Goal: Task Accomplishment & Management: Complete application form

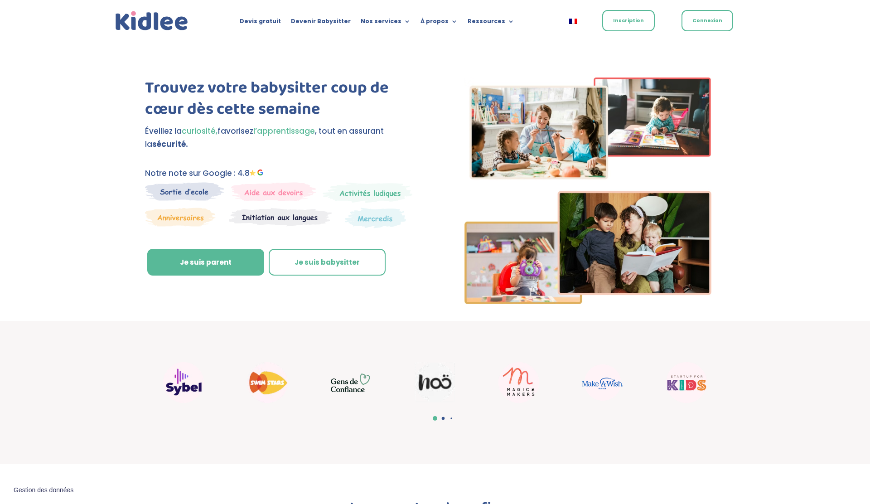
click at [613, 22] on link "Inscription" at bounding box center [628, 20] width 53 height 21
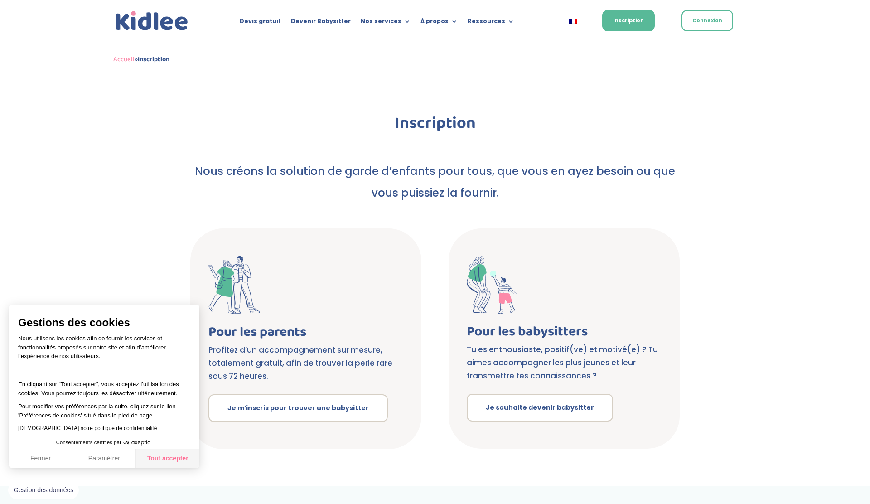
click at [160, 464] on button "Tout accepter" at bounding box center [167, 458] width 63 height 19
checkbox input "true"
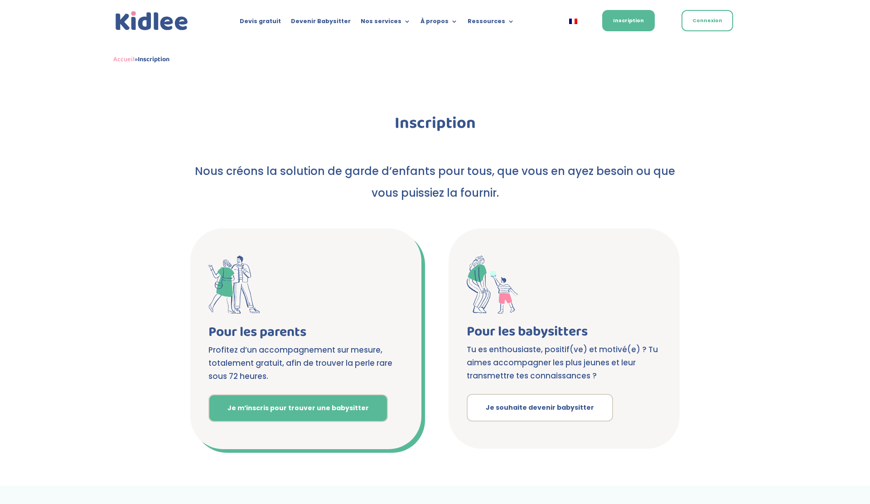
click at [294, 411] on link "Je m’inscris pour trouver une babysitter" at bounding box center [299, 408] width 180 height 28
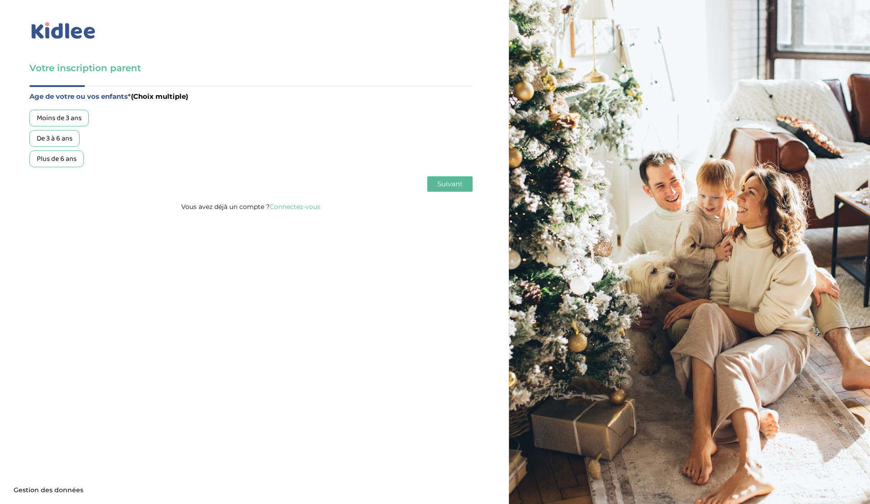
drag, startPoint x: 451, startPoint y: 189, endPoint x: 45, endPoint y: 153, distance: 406.9
click at [45, 153] on div "Age de votre ou vos enfants* (Choix multiple) Moins de 3 ans De 3 à 6 ans Plus …" at bounding box center [250, 143] width 443 height 116
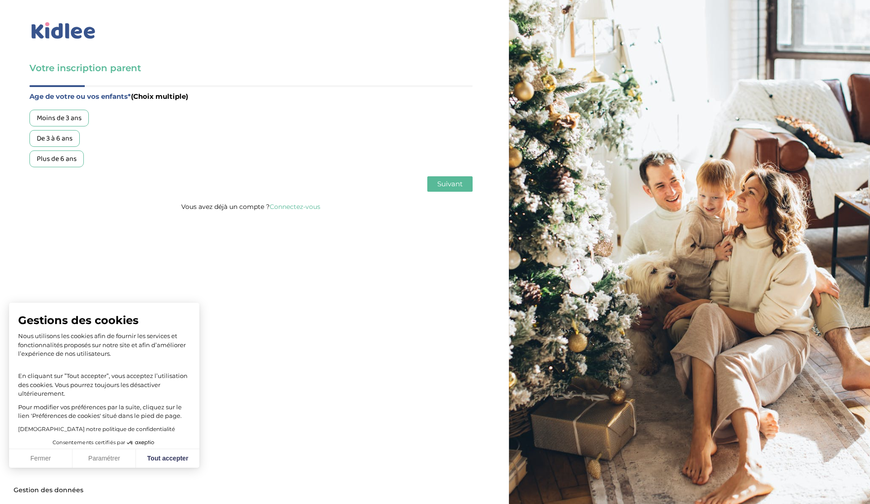
click at [58, 161] on div "Plus de 6 ans" at bounding box center [56, 159] width 54 height 17
click at [167, 458] on button "Tout accepter" at bounding box center [167, 458] width 63 height 19
checkbox input "true"
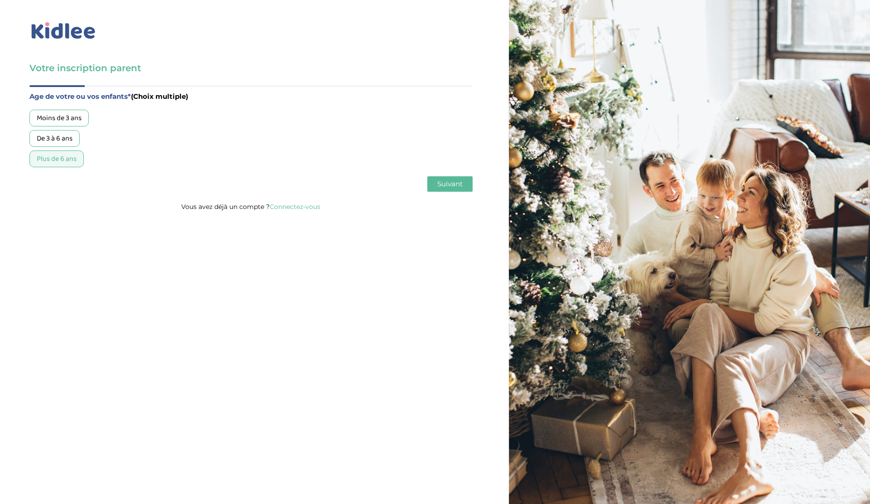
click at [447, 182] on span "Suivant" at bounding box center [449, 184] width 25 height 9
click at [54, 118] on div "Garde régulière" at bounding box center [60, 118] width 63 height 17
click at [447, 181] on span "Suivant" at bounding box center [449, 184] width 25 height 9
click at [85, 136] on div "Entre 30 et 50h/mois" at bounding box center [68, 138] width 79 height 17
click at [447, 190] on button "Suivant" at bounding box center [449, 183] width 45 height 15
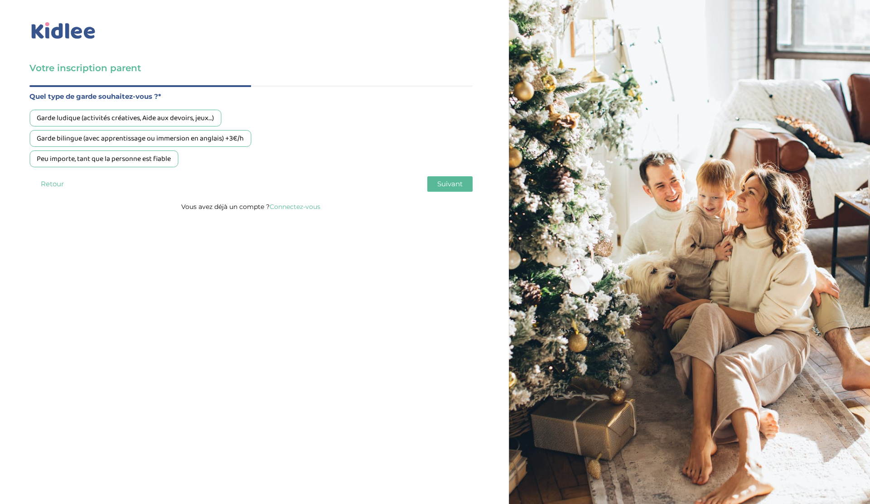
click at [149, 140] on div "Garde bilingue (avec apprentissage ou immersion en anglais) +3€/h" at bounding box center [140, 138] width 222 height 17
click at [458, 184] on span "Suivant" at bounding box center [449, 184] width 25 height 9
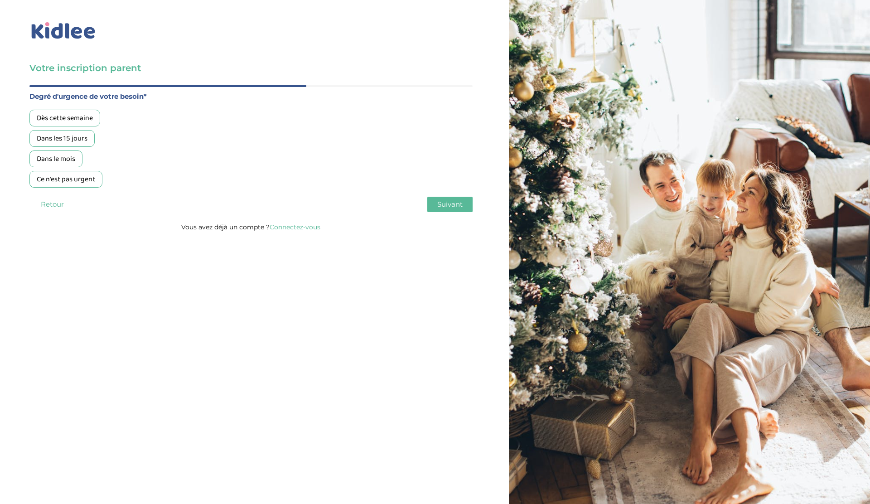
click at [56, 139] on div "Dans les 15 jours" at bounding box center [61, 138] width 65 height 17
click at [448, 199] on button "Suivant" at bounding box center [449, 204] width 45 height 15
drag, startPoint x: 93, startPoint y: 140, endPoint x: 116, endPoint y: 194, distance: 58.9
click at [116, 194] on div "Age de votre ou vos enfants* (Choix multiple) Moins de 3 ans De 3 à 6 ans Plus …" at bounding box center [250, 153] width 443 height 136
click at [117, 134] on div "Oui, en direct ou via cercle proche" at bounding box center [88, 138] width 119 height 17
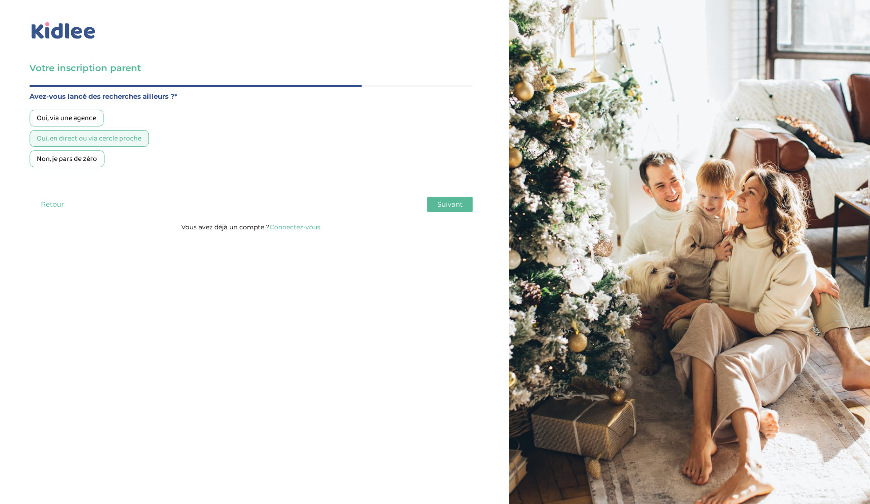
click at [450, 205] on span "Suivant" at bounding box center [449, 204] width 25 height 9
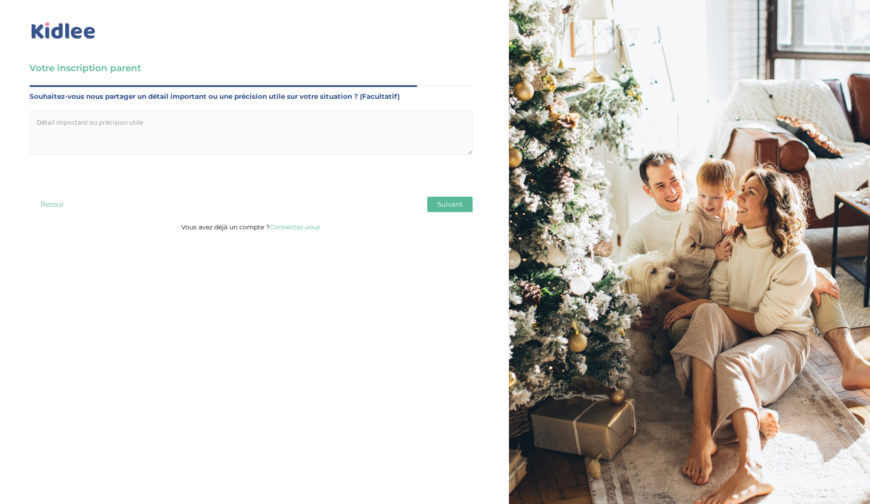
click at [218, 153] on textarea at bounding box center [250, 132] width 443 height 45
click at [441, 215] on div "Age de votre ou vos enfants* (Choix multiple) Moins de 3 ans De 3 à 6 ans Plus …" at bounding box center [250, 153] width 443 height 136
click at [441, 208] on span "Suivant" at bounding box center [449, 204] width 25 height 9
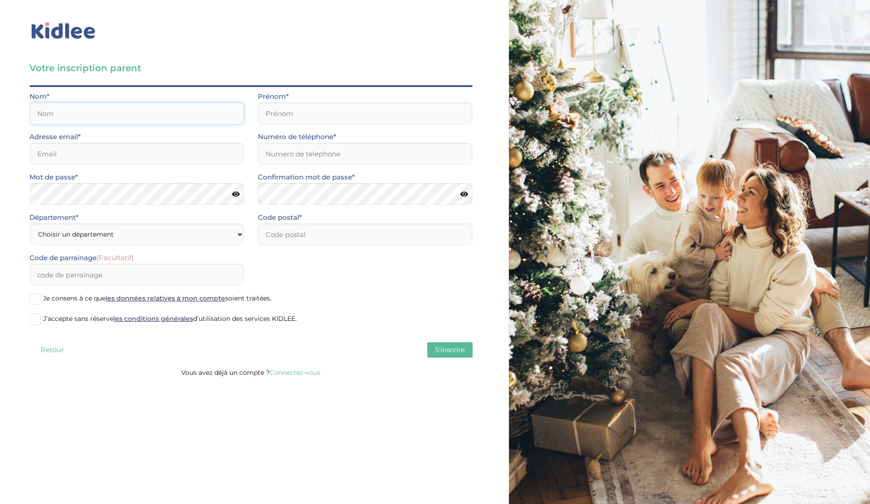
click at [49, 117] on input "text" at bounding box center [136, 113] width 215 height 22
type input "de Cointet"
type input "Thomas"
type input "tdecointet@gmail.com"
type input "0683335931"
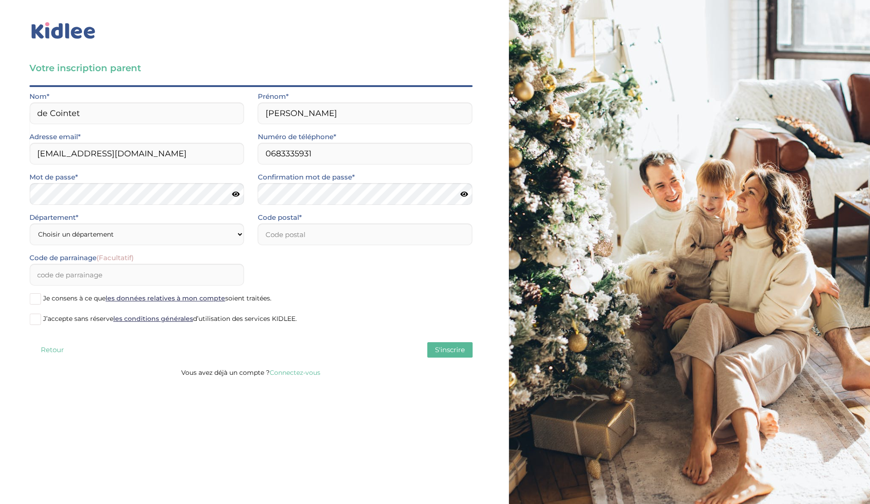
type input "75009"
click at [154, 235] on select "Choisir un département Paris (75) Hauts-de-Seine (92) Yvelines (78) Val-de-Marn…" at bounding box center [136, 234] width 215 height 22
select select "75"
click at [29, 223] on select "Choisir un département Paris (75) Hauts-de-Seine (92) Yvelines (78) Val-de-Marn…" at bounding box center [136, 234] width 215 height 22
click at [40, 298] on span at bounding box center [34, 298] width 11 height 11
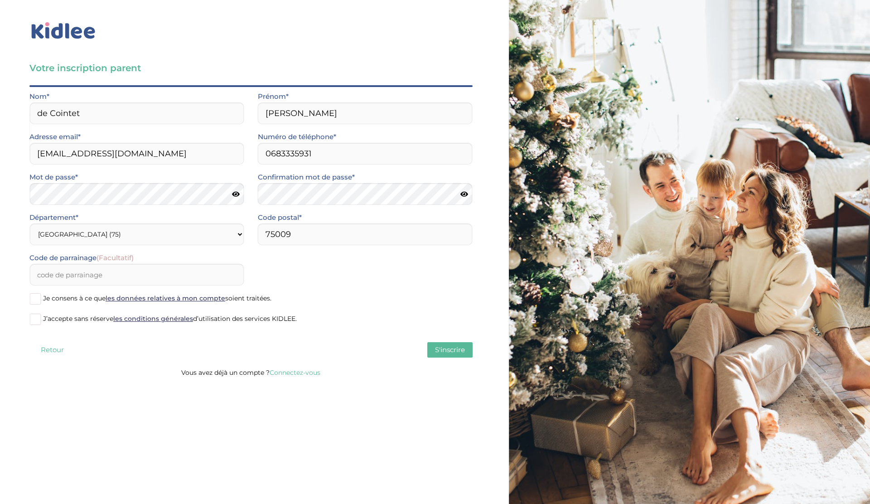
click at [0, 0] on input "Je consens à ce que les données relatives à mon compte soient traitées." at bounding box center [0, 0] width 0 height 0
click at [38, 323] on span at bounding box center [34, 319] width 11 height 11
click at [0, 0] on input "J’accepte sans réserve les conditions générales d’utilisation des services KIDL…" at bounding box center [0, 0] width 0 height 0
click at [456, 355] on button "S'inscrire" at bounding box center [449, 349] width 45 height 15
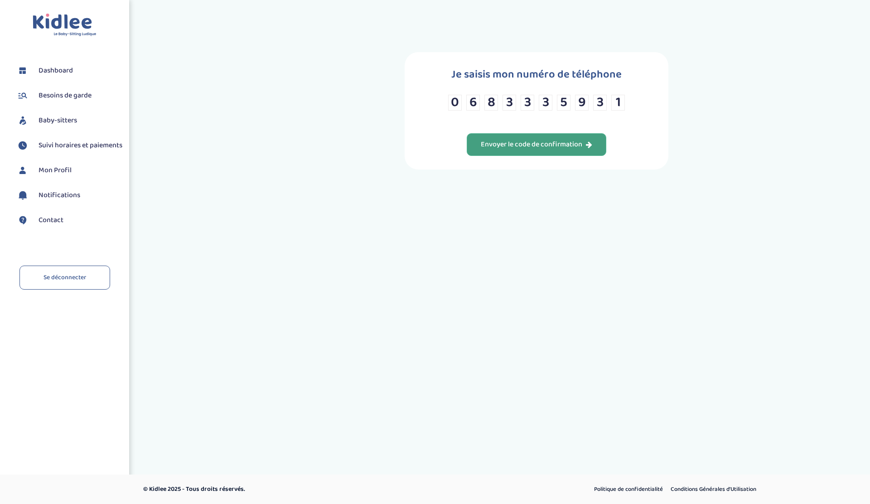
click at [555, 146] on div "Envoyer le code de confirmation" at bounding box center [537, 145] width 112 height 10
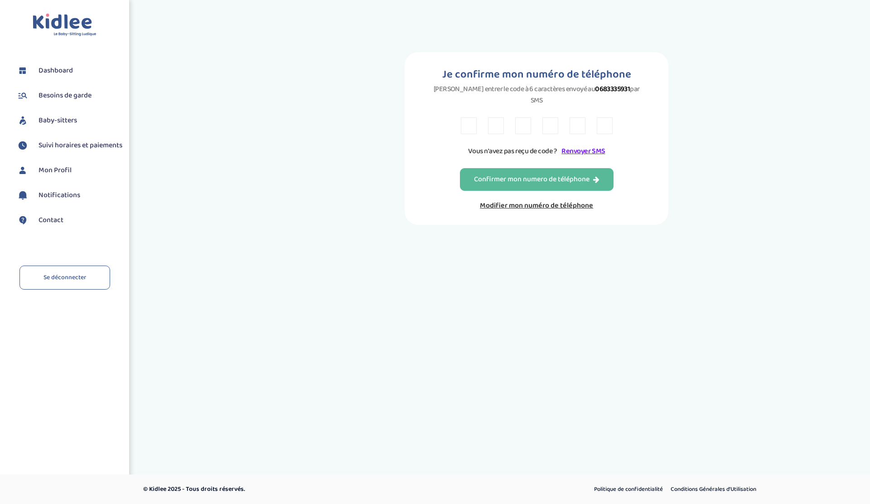
click at [470, 117] on input "text" at bounding box center [469, 125] width 16 height 17
paste input "X"
type input "X"
click at [463, 266] on div "Toggle navigation FAQ [PERSON_NAME] Besoins de garde Baby-sitters Suivi horaire…" at bounding box center [435, 158] width 870 height 317
click at [489, 117] on input "text" at bounding box center [496, 125] width 16 height 17
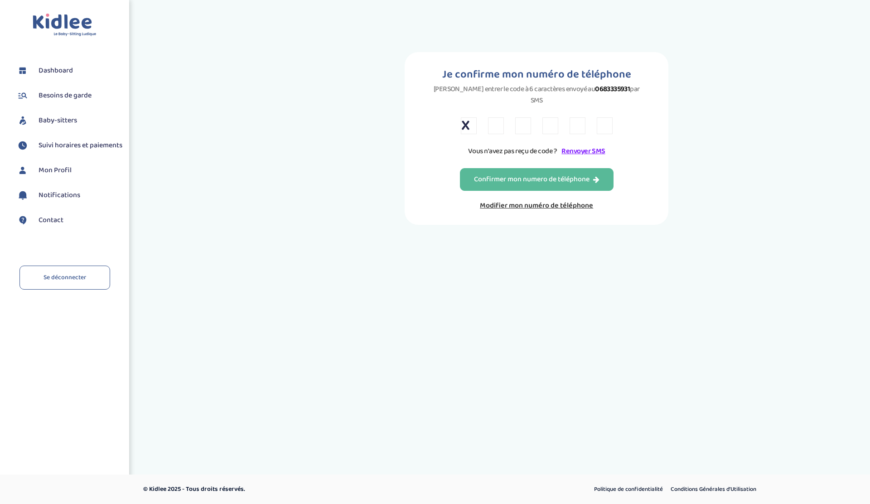
type input "8"
type input "X"
type input "Z"
type input "2"
type input "L"
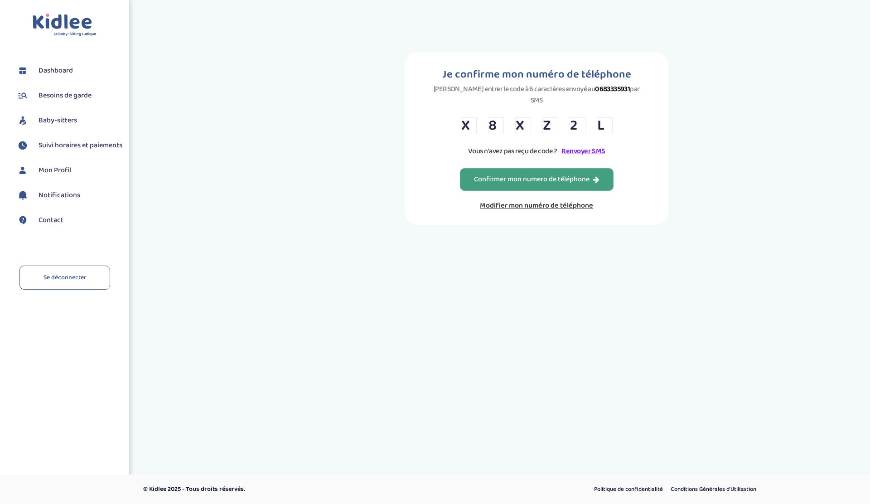
click at [544, 175] on div "Confirmer mon numero de téléphone" at bounding box center [537, 180] width 126 height 10
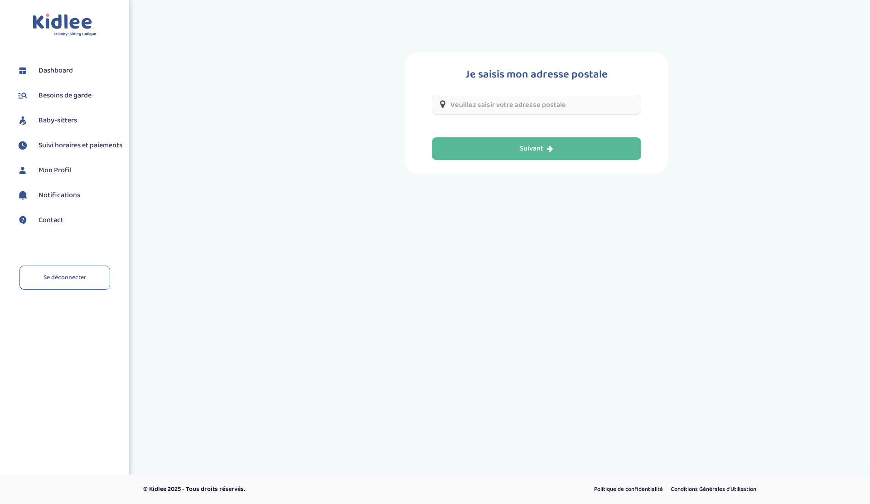
click at [522, 108] on input "text" at bounding box center [536, 105] width 209 height 20
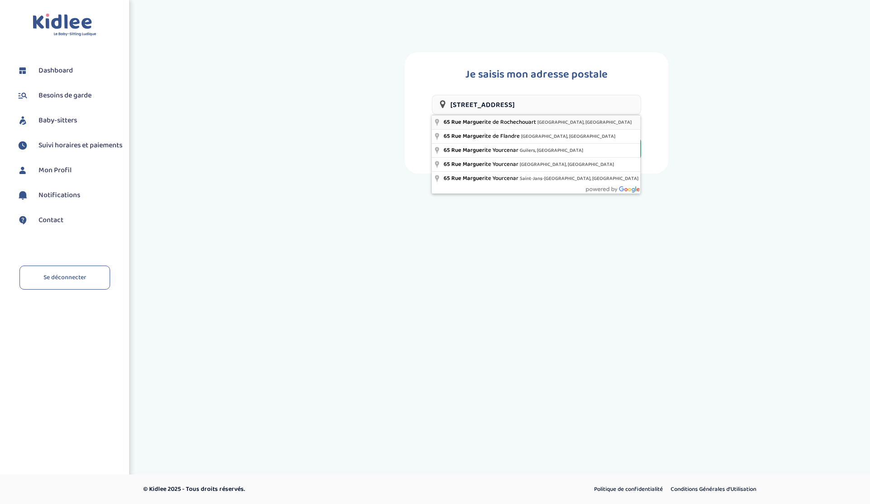
type input "65 Rue Marguerite de Rochechouart, Paris, France"
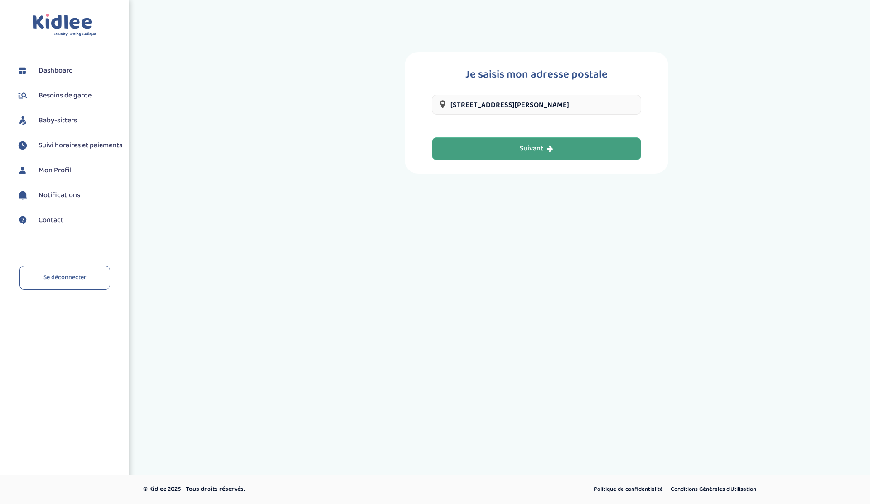
click at [513, 146] on button "Suivant" at bounding box center [536, 148] width 209 height 23
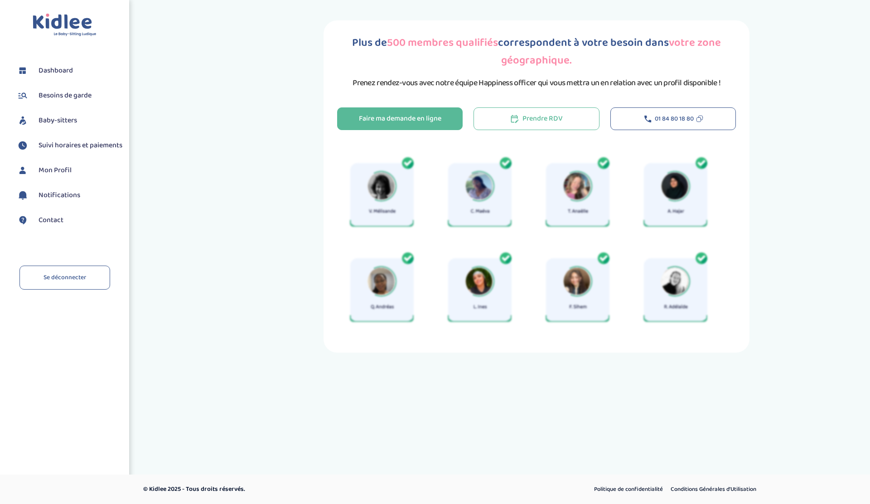
click at [276, 248] on div "Plus de 500 membres qualifiés correspondent à votre besoin dans votre zone géog…" at bounding box center [536, 187] width 667 height 346
click at [605, 228] on img at bounding box center [531, 243] width 388 height 191
click at [554, 189] on img at bounding box center [531, 243] width 388 height 191
click at [429, 121] on div "Faire ma demande en ligne" at bounding box center [400, 119] width 83 height 10
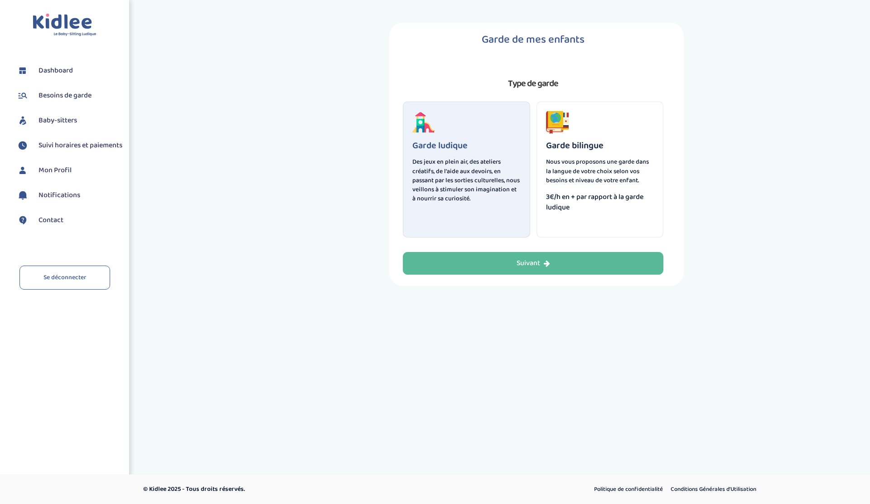
click at [641, 192] on span "3€/h en + par rapport à la garde ludique" at bounding box center [600, 202] width 108 height 21
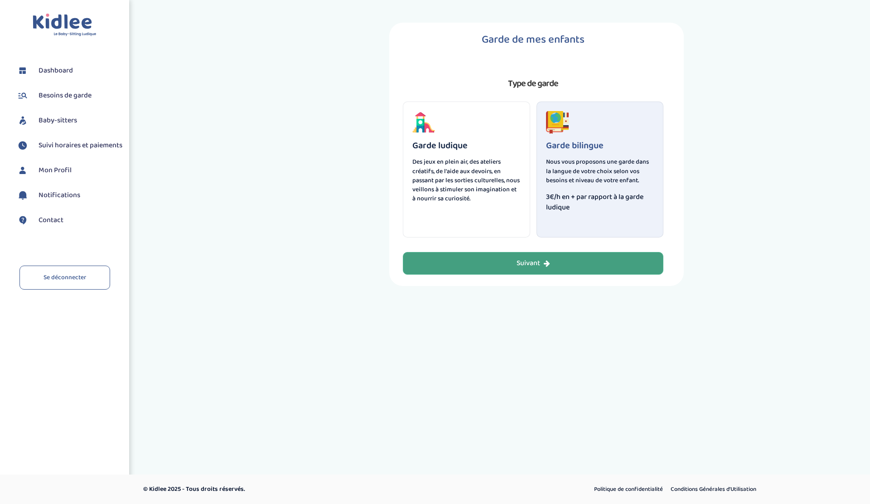
click at [556, 253] on button "Suivant" at bounding box center [533, 263] width 261 height 23
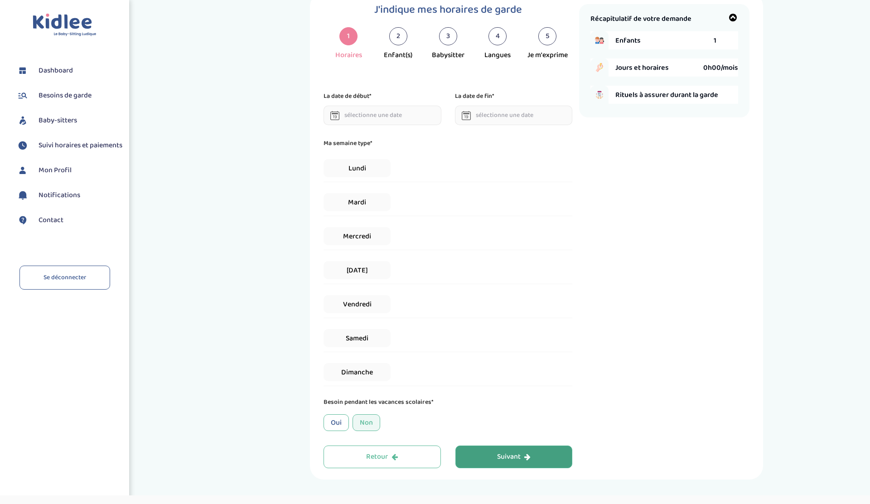
scroll to position [36, 0]
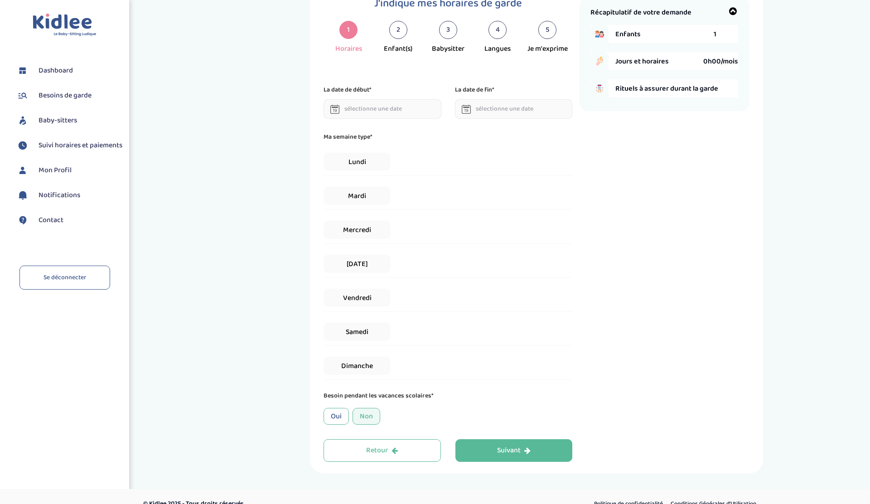
click at [220, 177] on div "J'indique mes horaires de garde 1 Horaires 2 Enfant(s) 3 Babysitter 4 Langues 5…" at bounding box center [537, 229] width 654 height 487
